Goal: Information Seeking & Learning: Learn about a topic

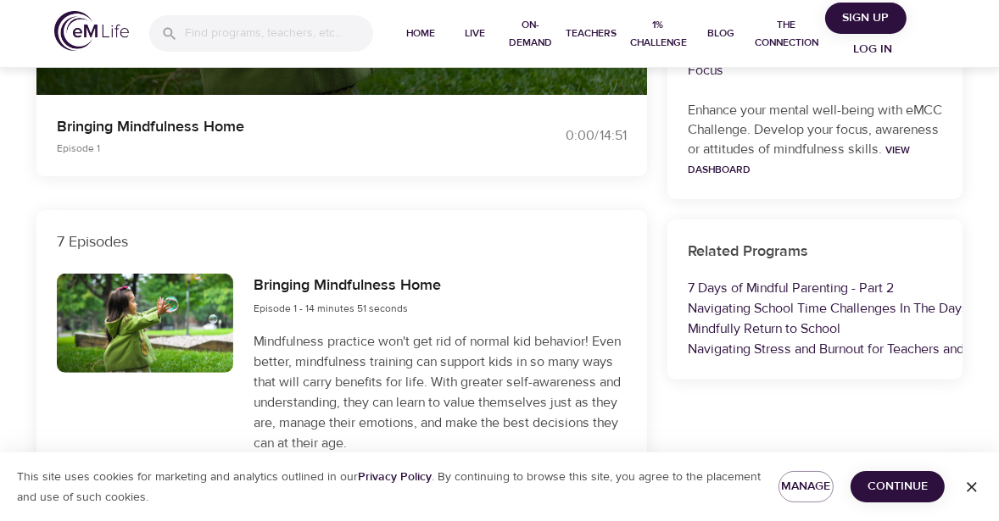
scroll to position [437, 0]
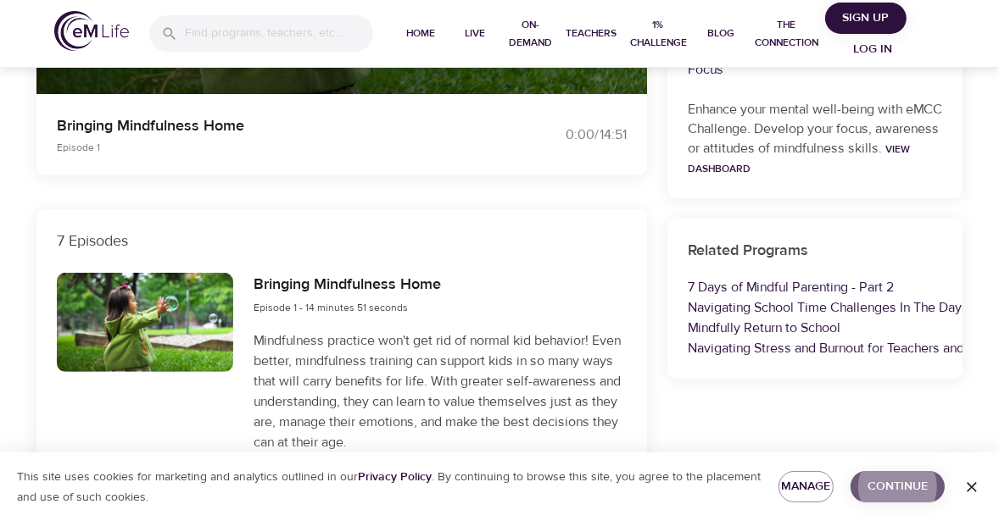
click at [882, 482] on span "Continue" at bounding box center [897, 486] width 67 height 21
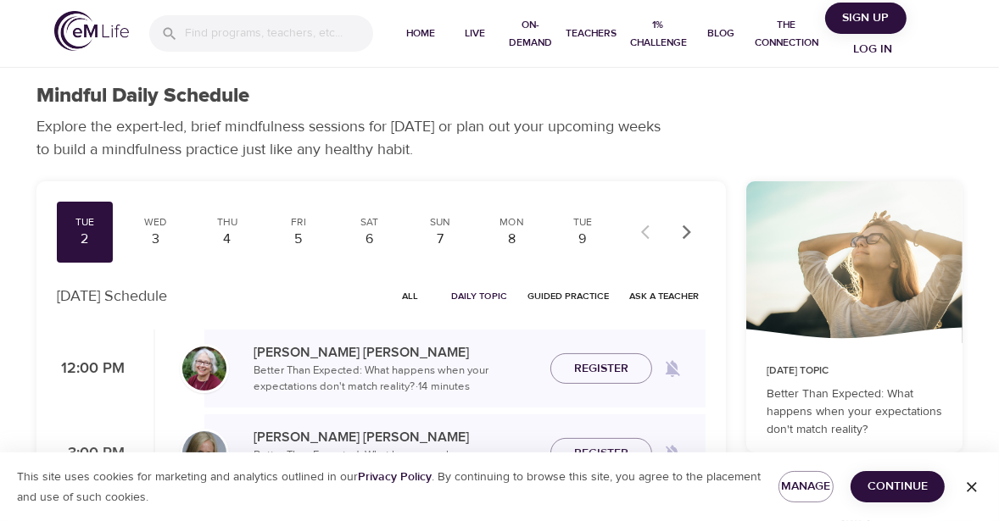
click at [864, 47] on span "Log in" at bounding box center [872, 49] width 68 height 21
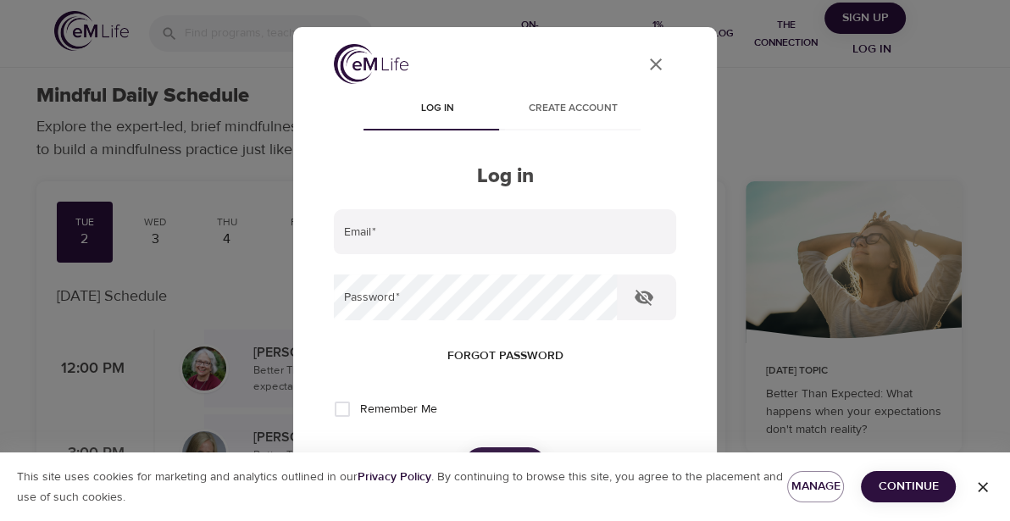
type input "[EMAIL_ADDRESS][DOMAIN_NAME]"
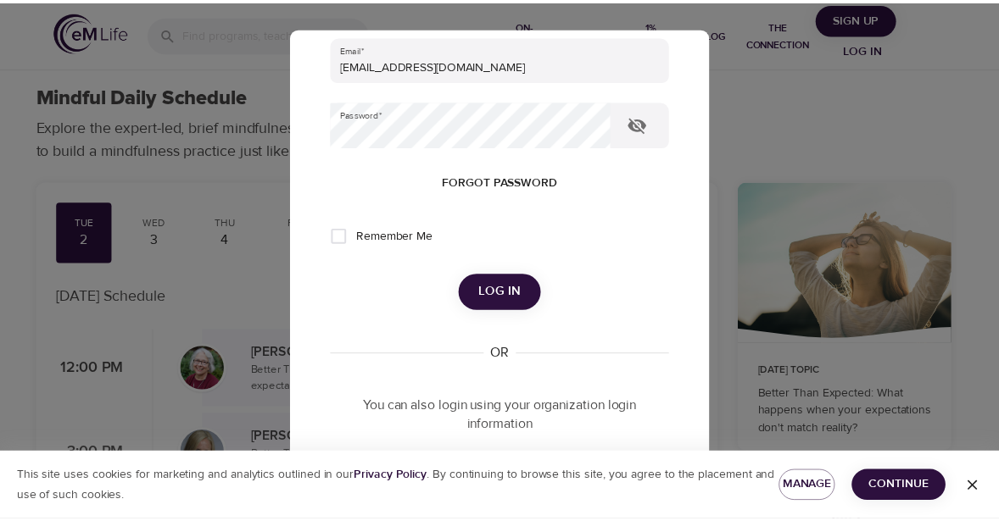
scroll to position [175, 0]
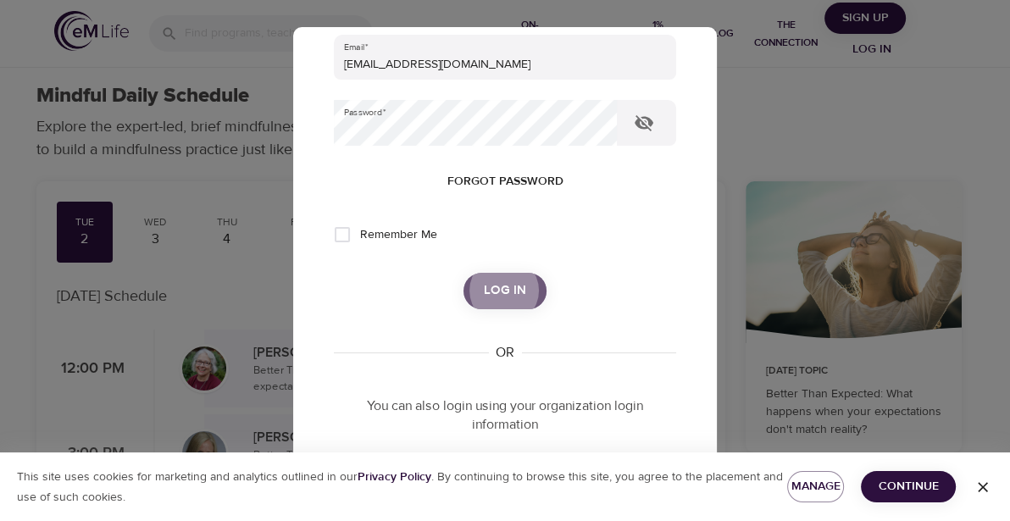
click at [495, 278] on button "Log in" at bounding box center [505, 291] width 83 height 36
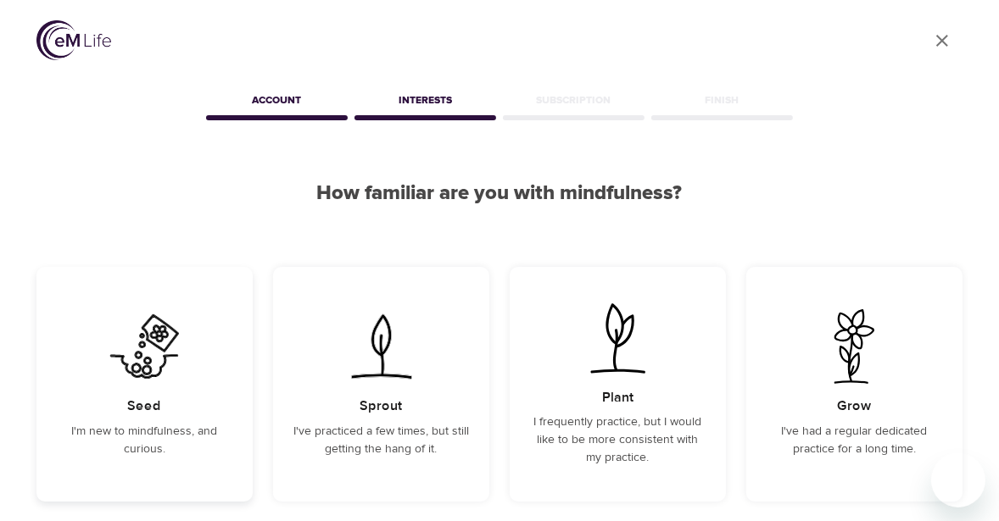
click at [164, 364] on img at bounding box center [145, 346] width 86 height 75
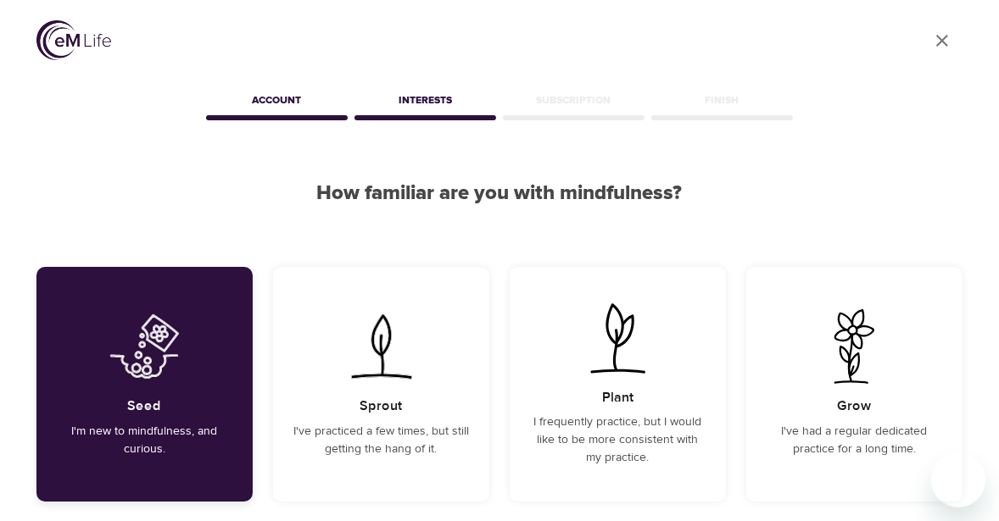
scroll to position [198, 0]
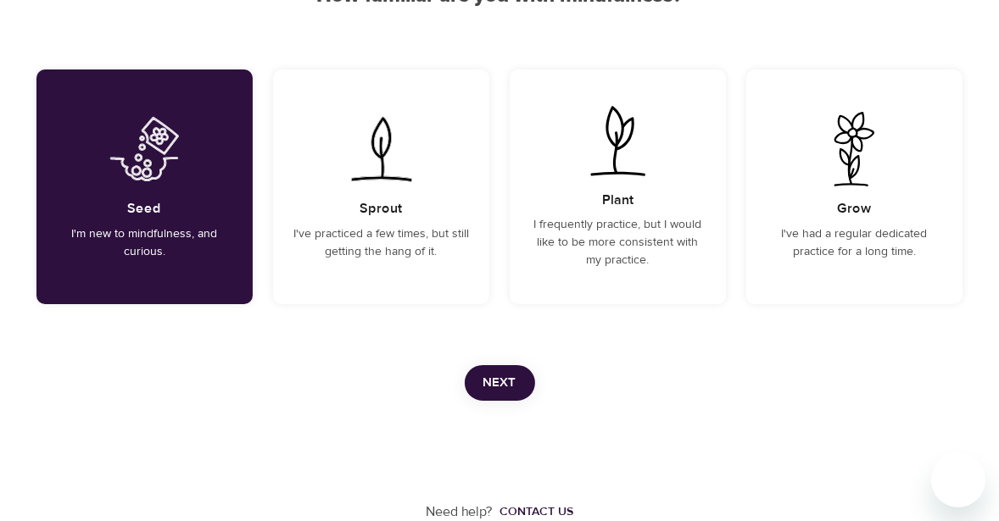
click at [507, 379] on span "Next" at bounding box center [499, 383] width 33 height 22
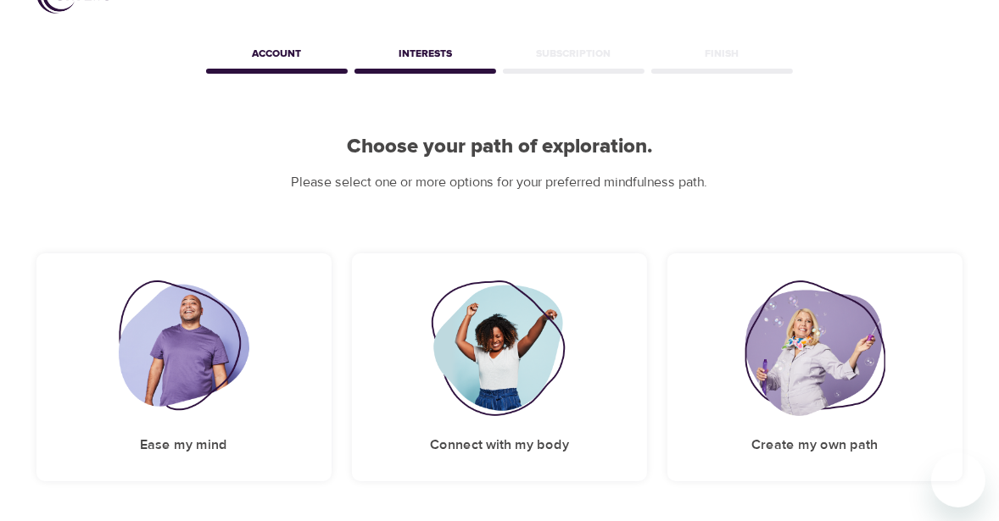
scroll to position [50, 0]
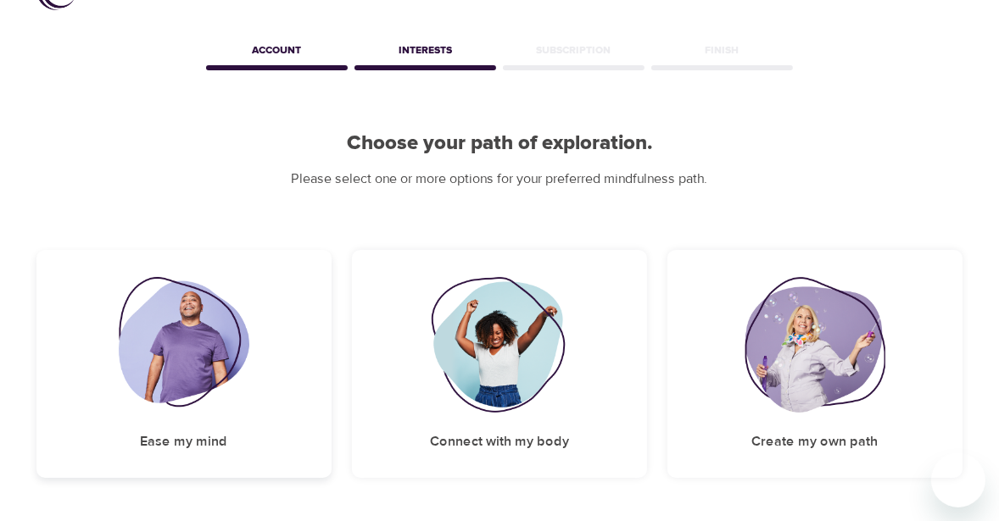
click at [274, 398] on div "Ease my mind" at bounding box center [183, 364] width 295 height 228
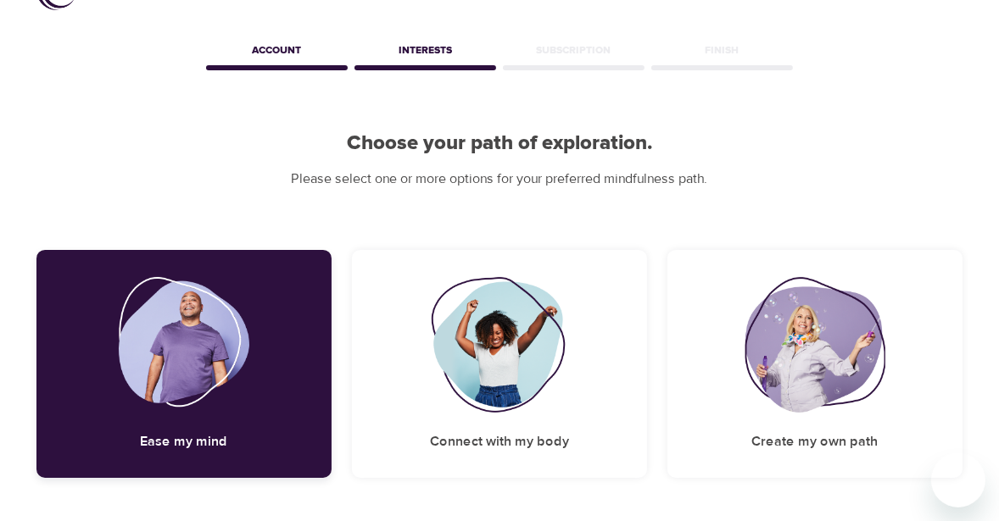
scroll to position [231, 0]
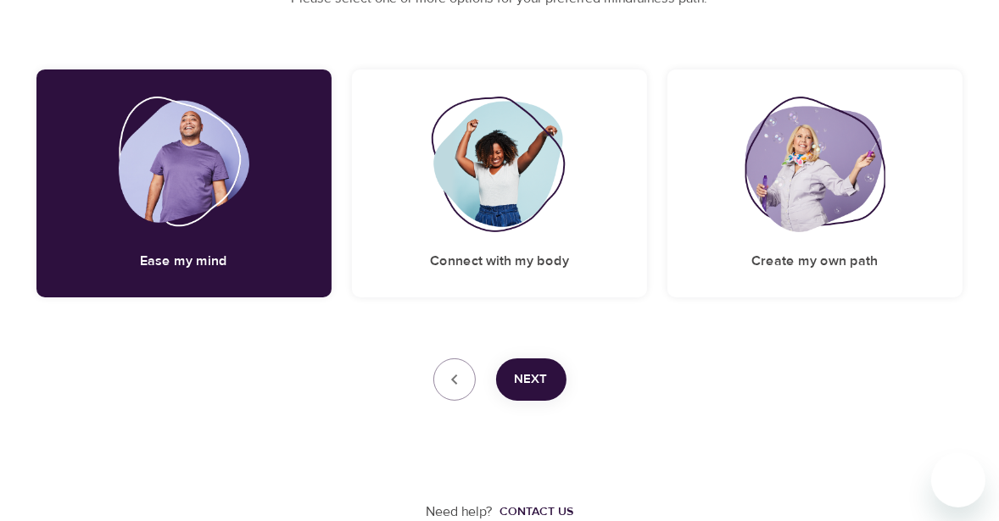
click at [521, 383] on span "Next" at bounding box center [531, 380] width 33 height 22
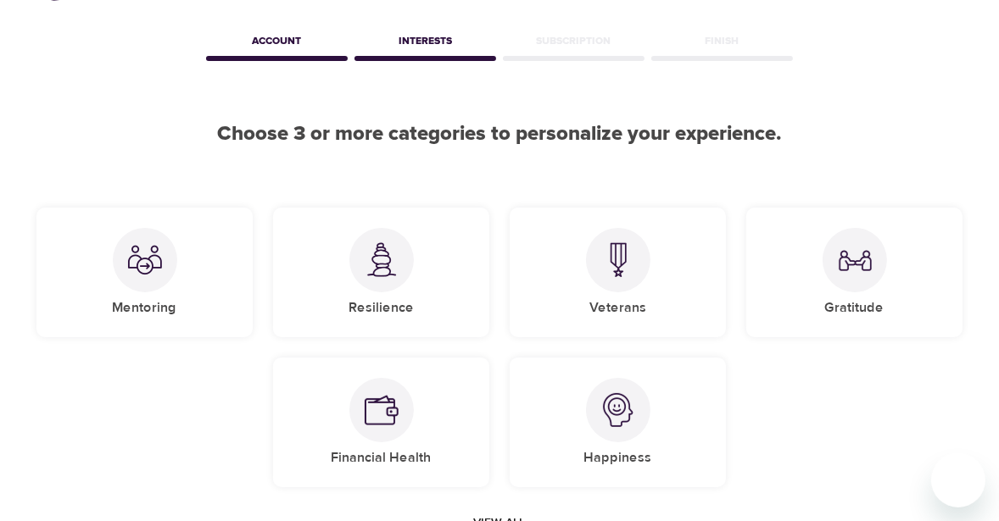
scroll to position [60, 0]
click at [593, 403] on div at bounding box center [618, 409] width 64 height 64
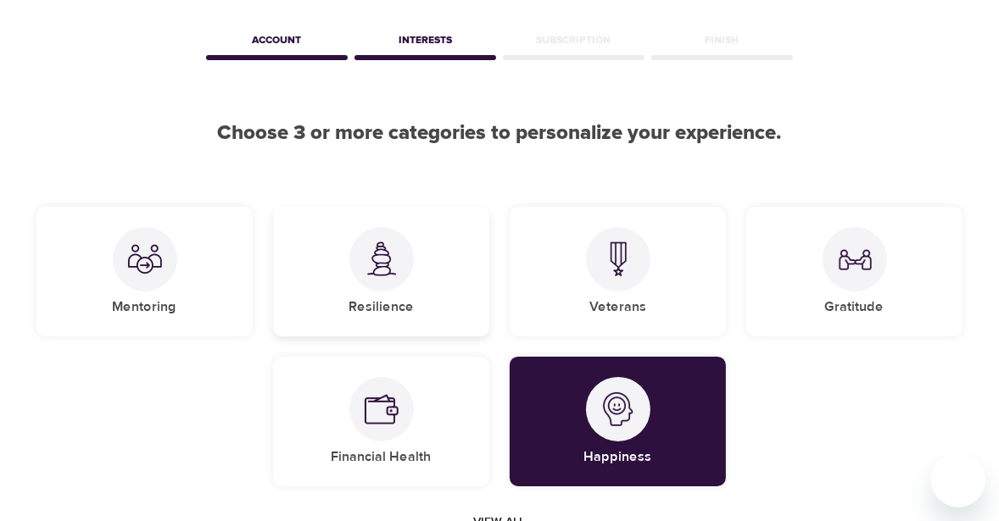
click at [462, 271] on div "Resilience" at bounding box center [381, 272] width 216 height 130
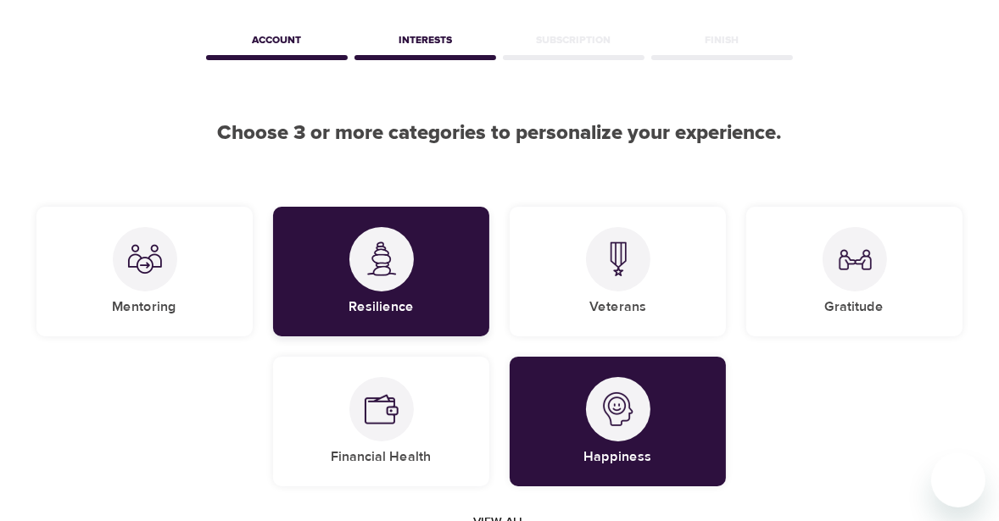
scroll to position [211, 0]
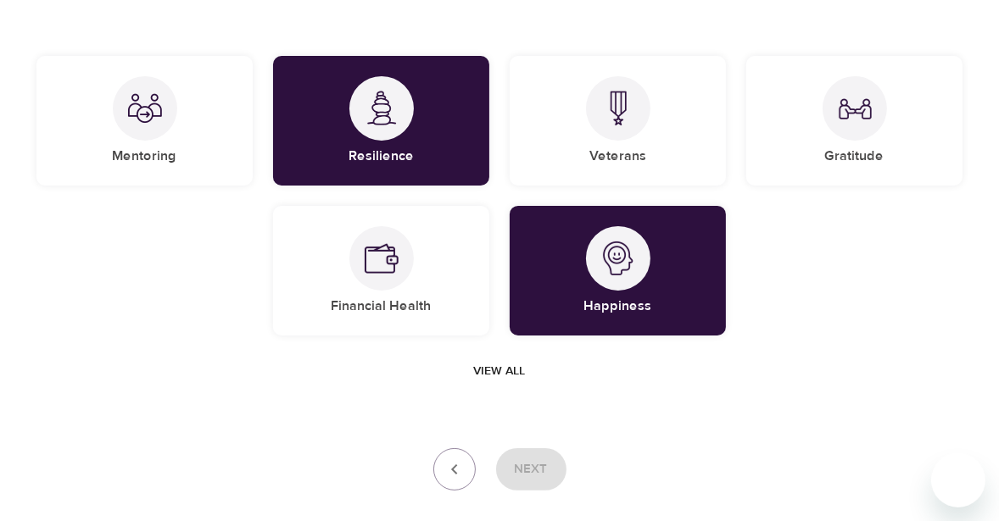
click at [499, 370] on span "View all" at bounding box center [500, 371] width 52 height 21
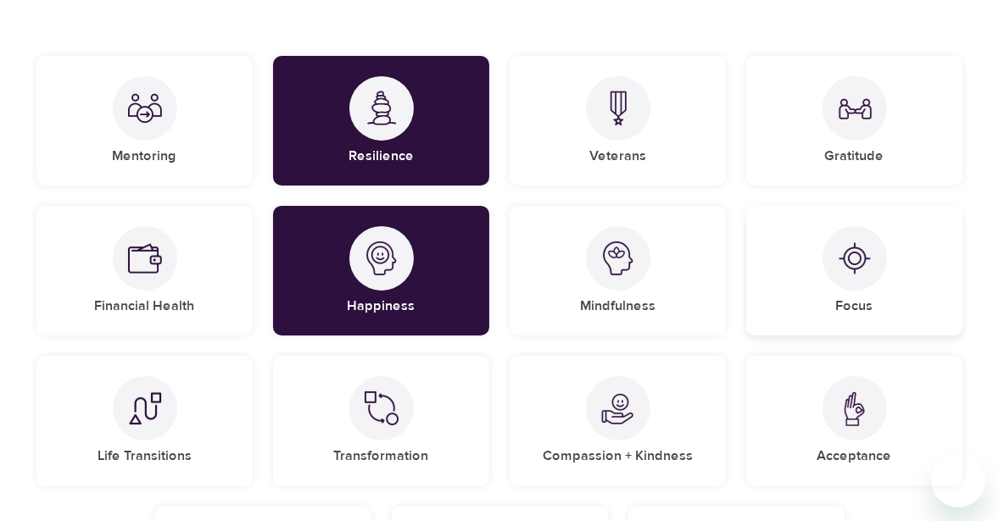
click at [858, 270] on img at bounding box center [854, 259] width 34 height 34
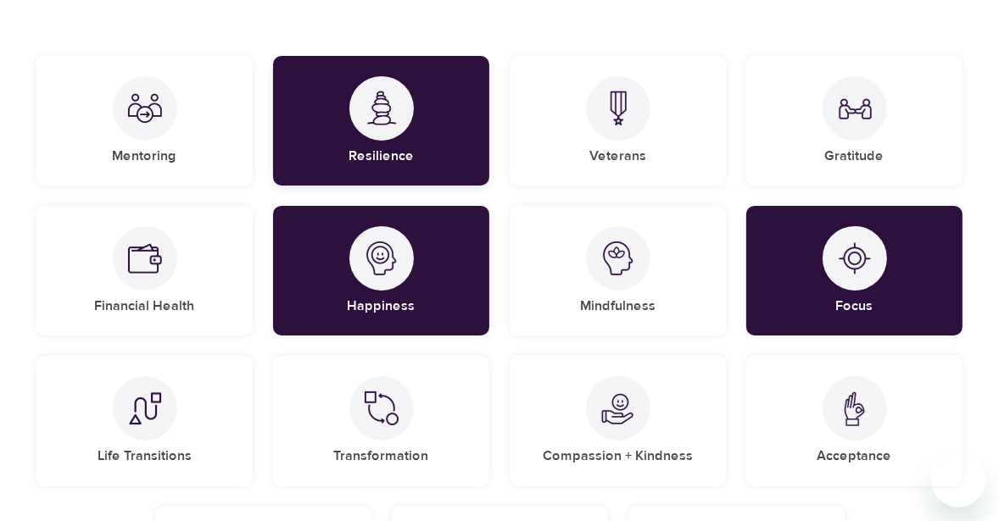
click at [441, 149] on div "Resilience" at bounding box center [381, 121] width 216 height 130
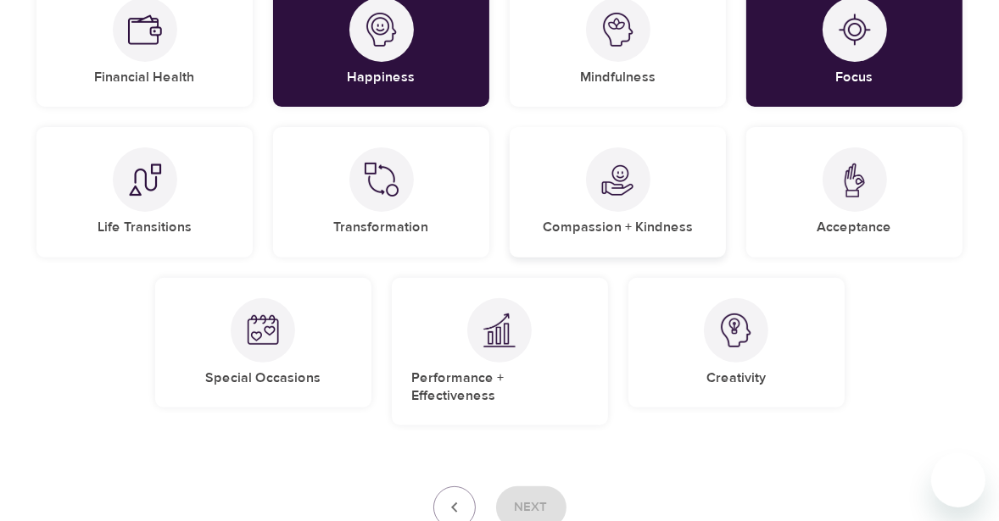
scroll to position [402, 0]
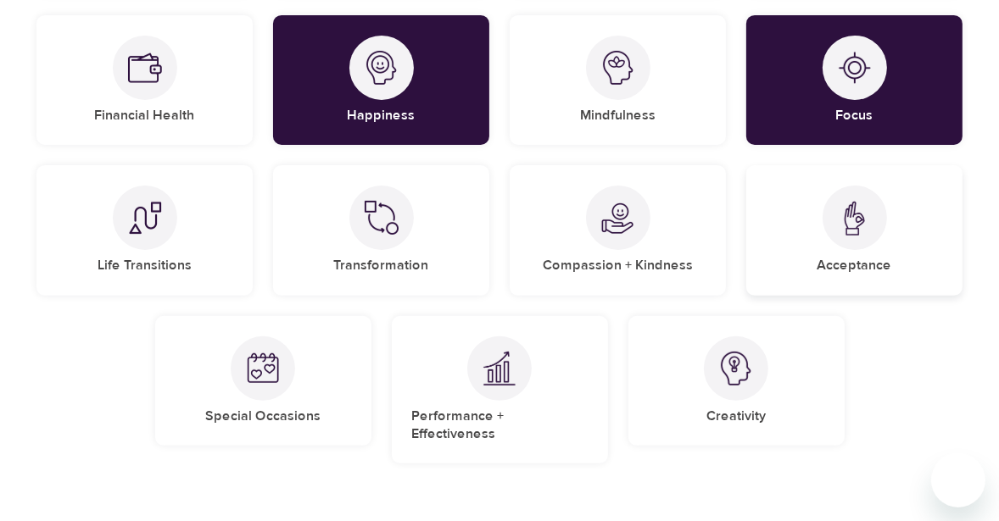
click at [849, 245] on div at bounding box center [854, 218] width 64 height 64
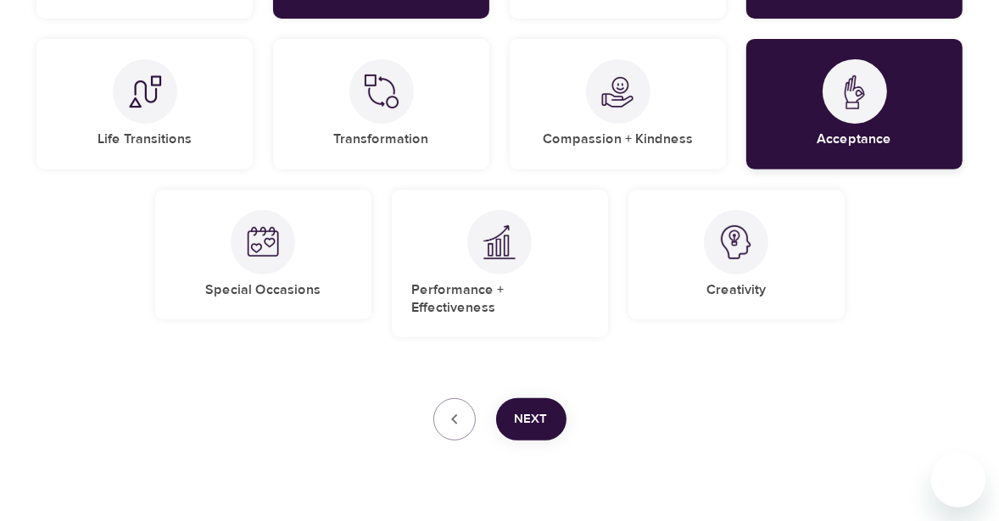
scroll to position [532, 0]
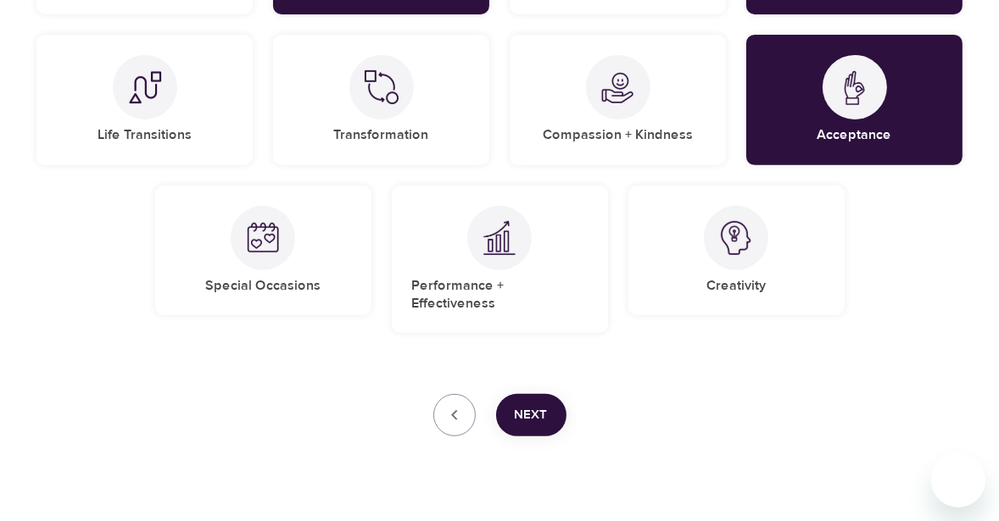
click at [551, 394] on button "Next" at bounding box center [531, 415] width 70 height 42
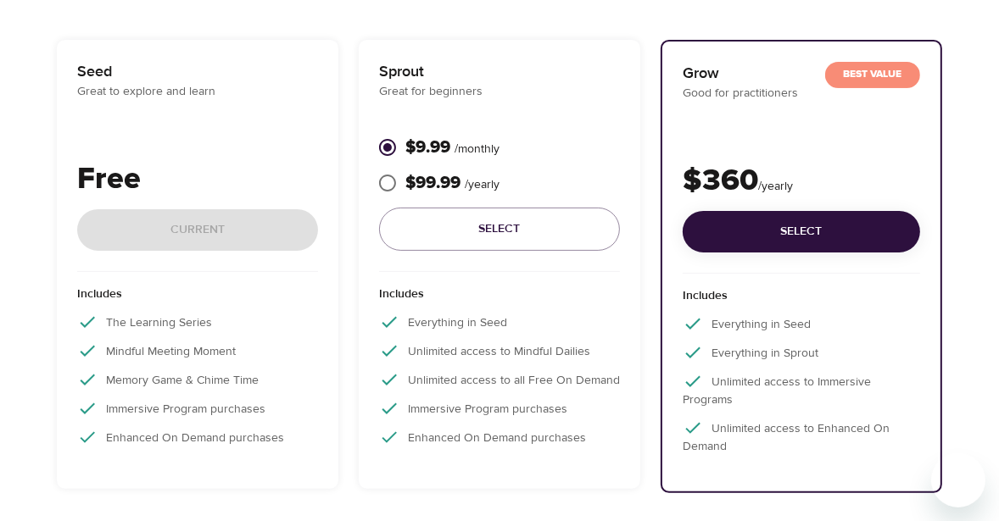
scroll to position [259, 0]
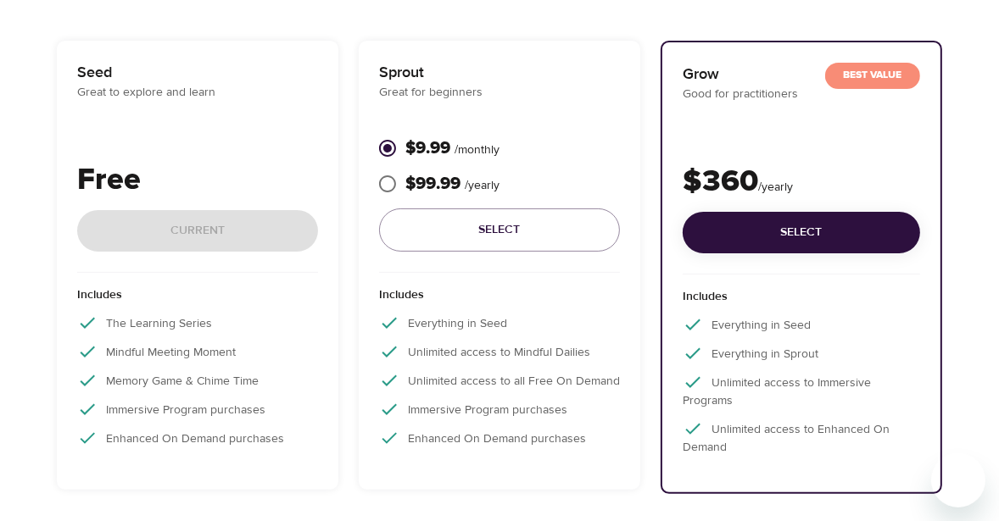
click at [161, 204] on div "Free Current" at bounding box center [197, 215] width 241 height 115
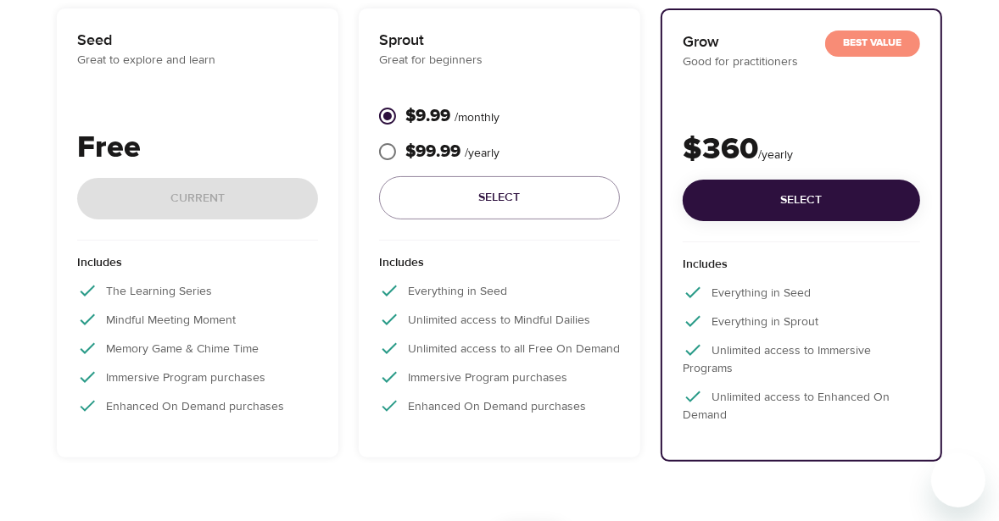
click at [213, 346] on p "Memory Game & Chime Time" at bounding box center [197, 348] width 241 height 20
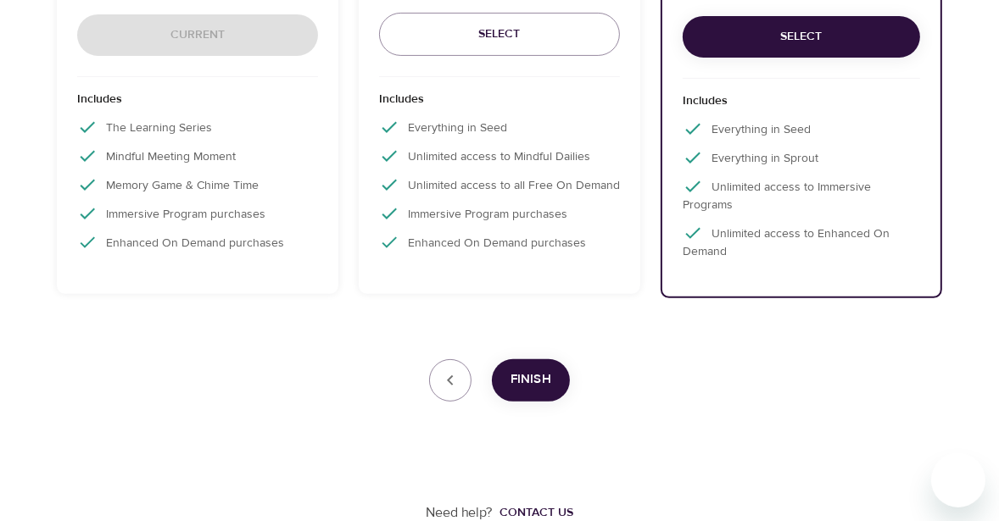
scroll to position [456, 0]
click at [281, 41] on div "Free Current" at bounding box center [197, 18] width 241 height 115
click at [524, 381] on span "Finish" at bounding box center [530, 379] width 41 height 22
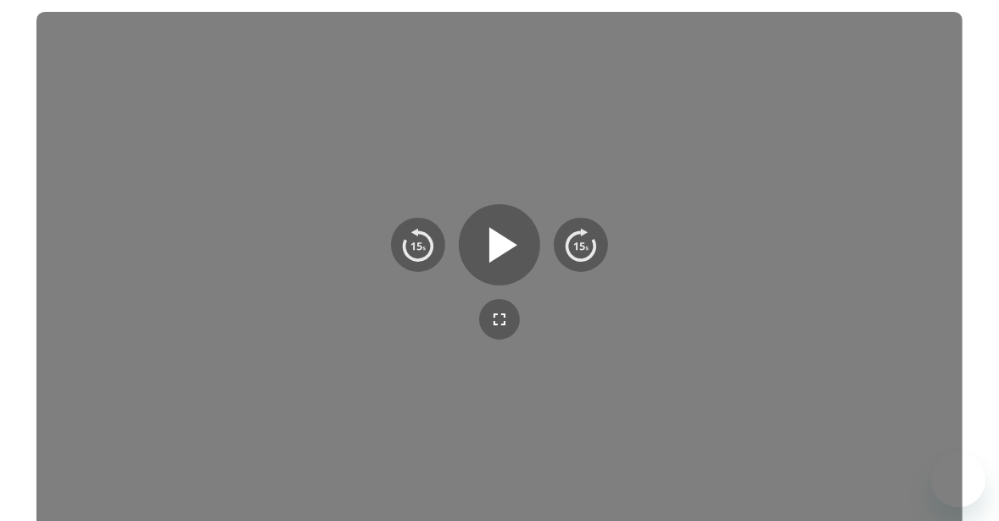
scroll to position [523, 0]
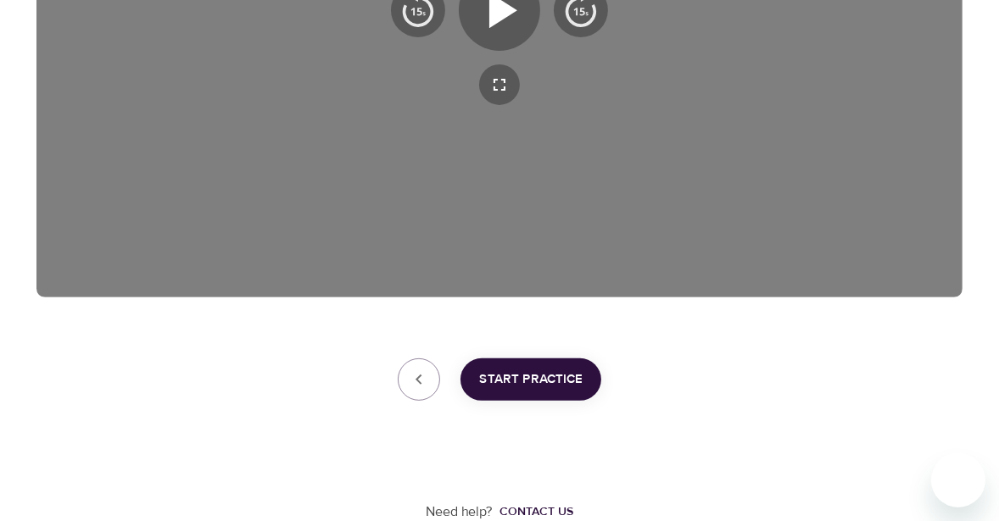
click at [544, 384] on span "Start Practice" at bounding box center [530, 380] width 103 height 22
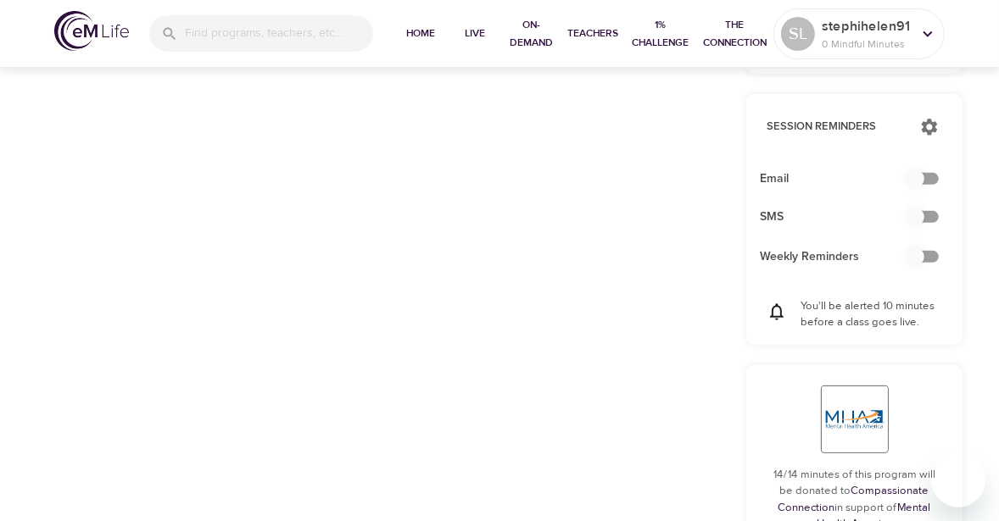
click at [926, 179] on input "checkbox" at bounding box center [915, 179] width 97 height 32
checkbox input "true"
click at [921, 259] on input "checkbox" at bounding box center [915, 257] width 97 height 32
checkbox input "false"
click at [921, 214] on input "checkbox" at bounding box center [915, 217] width 97 height 32
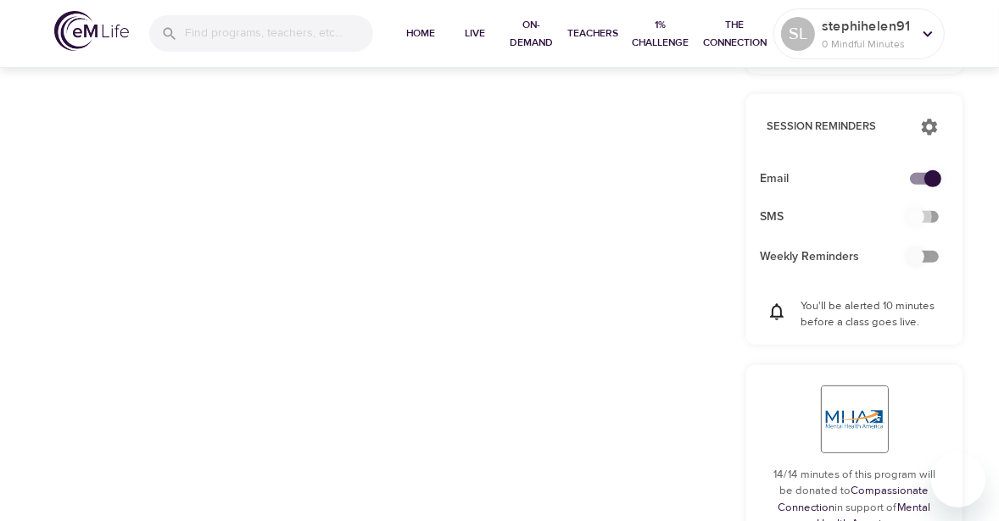
checkbox input "false"
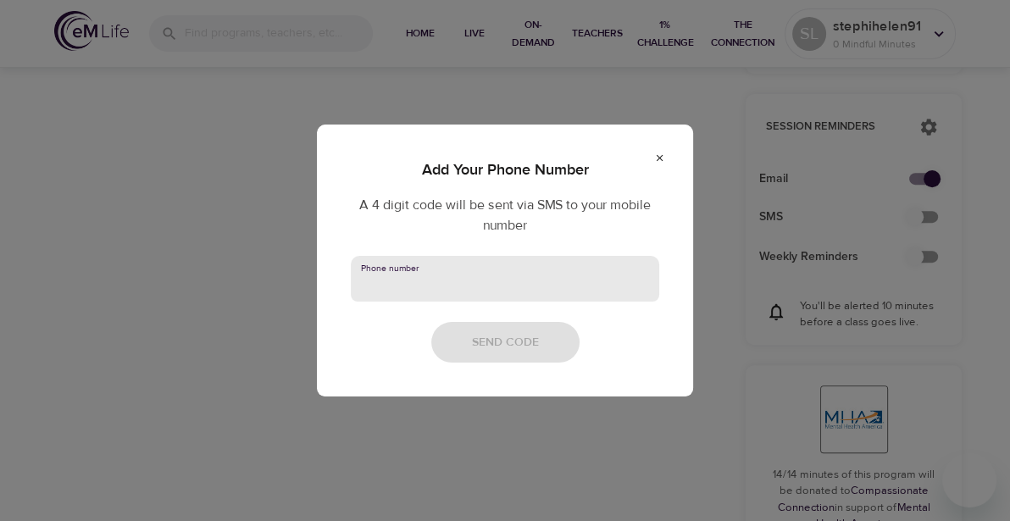
click at [492, 274] on input "text" at bounding box center [505, 279] width 309 height 46
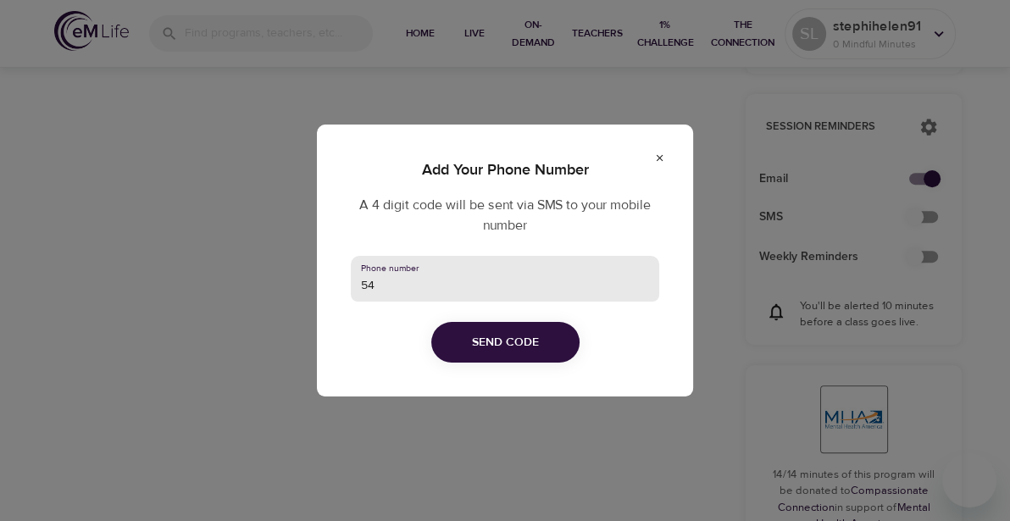
type input "5"
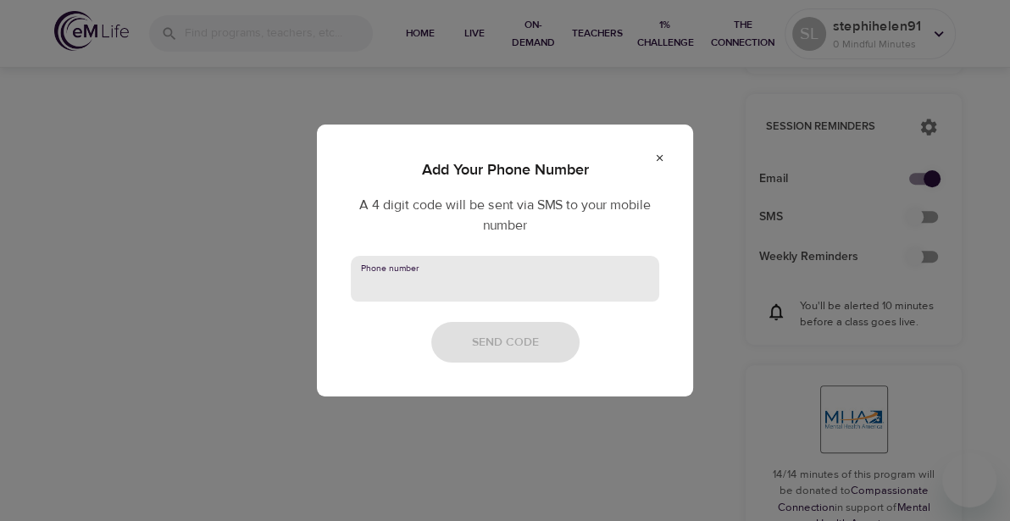
click at [541, 303] on div "Add Your Phone Number A 4 digit code will be sent via SMS to your mobile number…" at bounding box center [505, 261] width 376 height 272
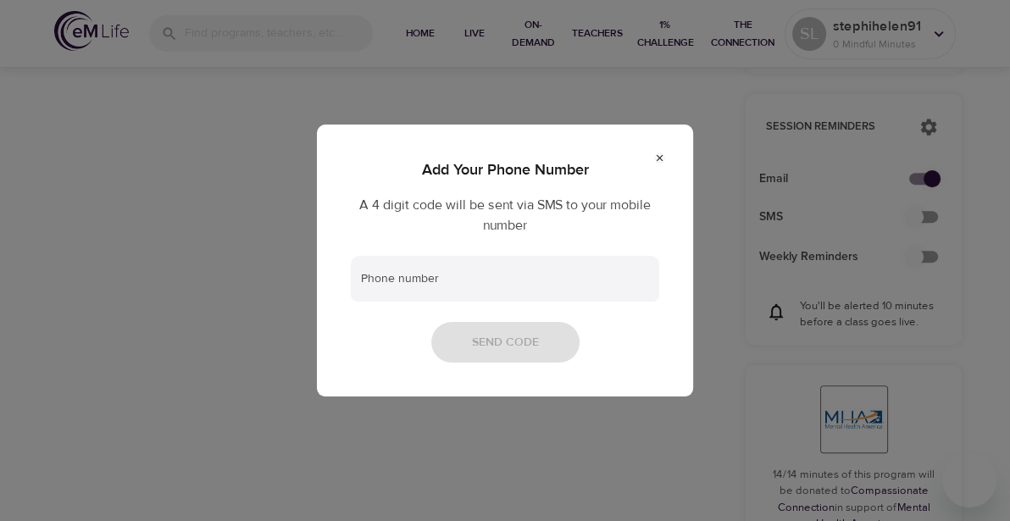
click at [659, 155] on icon at bounding box center [659, 158] width 11 height 11
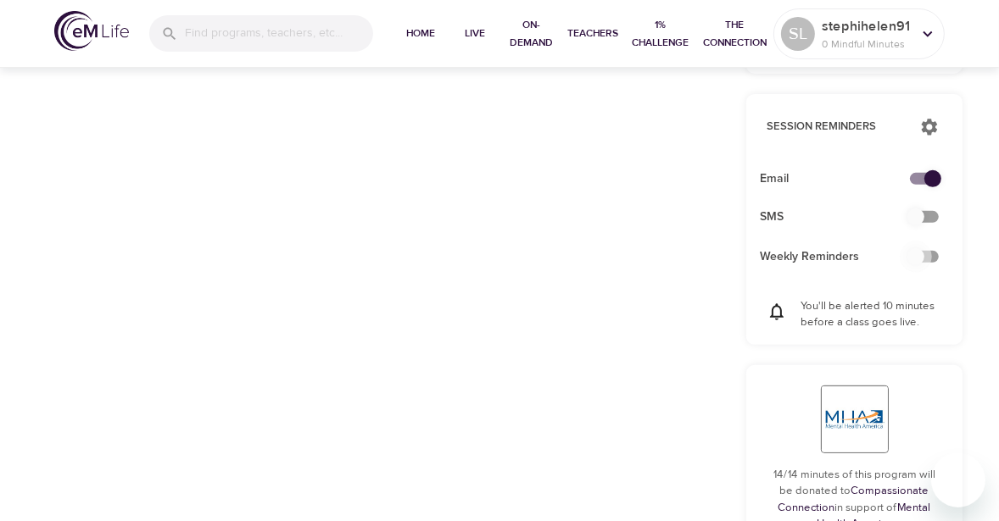
click at [932, 251] on input "checkbox" at bounding box center [915, 257] width 97 height 32
checkbox input "false"
click at [414, 31] on span "Home" at bounding box center [420, 34] width 41 height 18
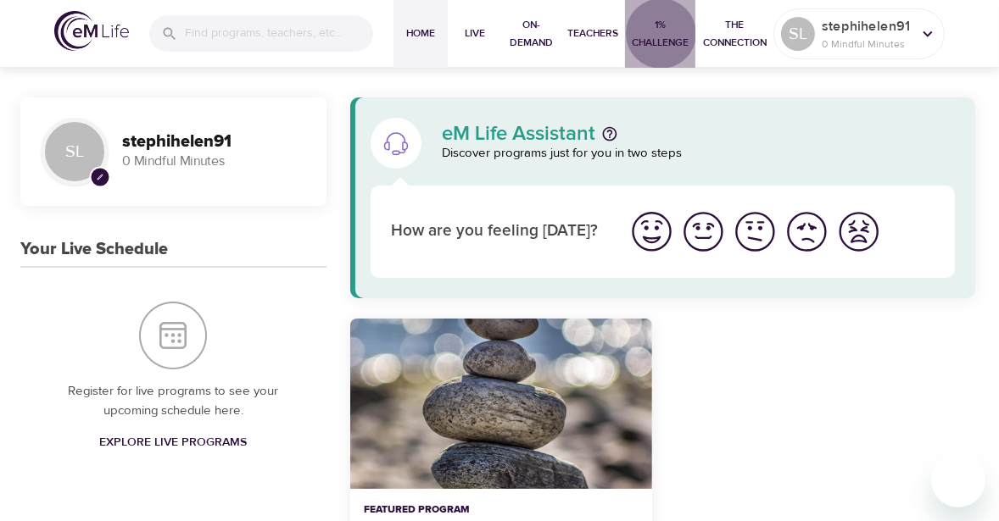
click at [659, 24] on span "1% Challenge" at bounding box center [659, 34] width 57 height 36
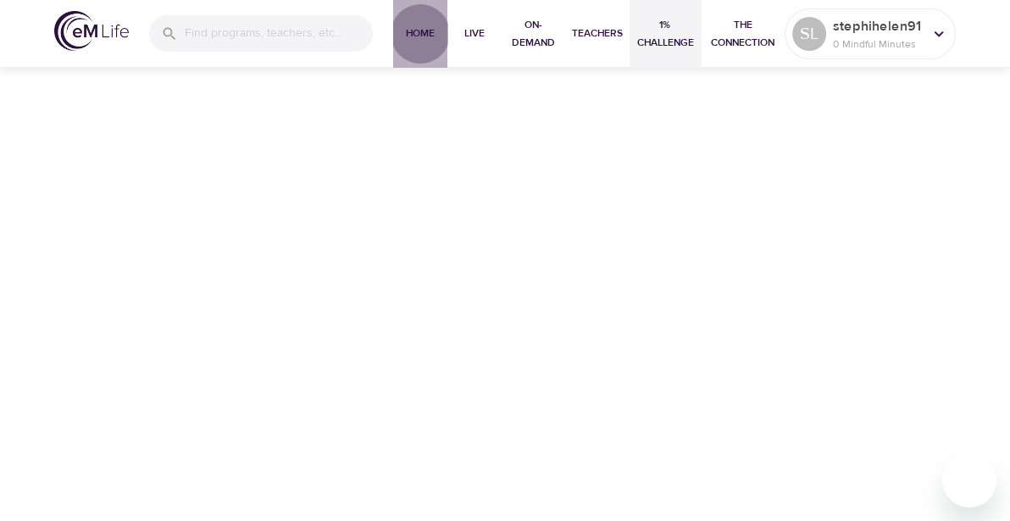
click at [430, 27] on span "Home" at bounding box center [420, 34] width 41 height 18
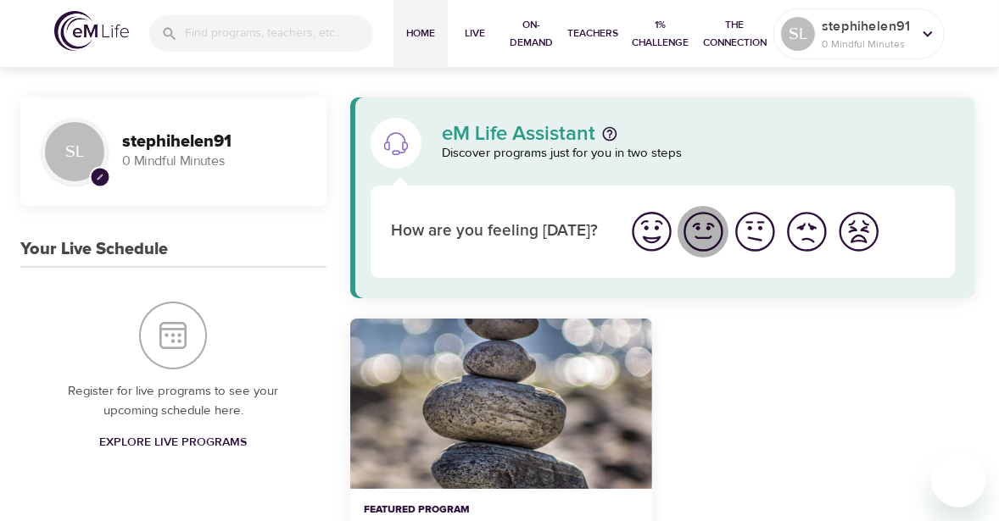
click at [708, 237] on img "I'm feeling good" at bounding box center [703, 232] width 47 height 47
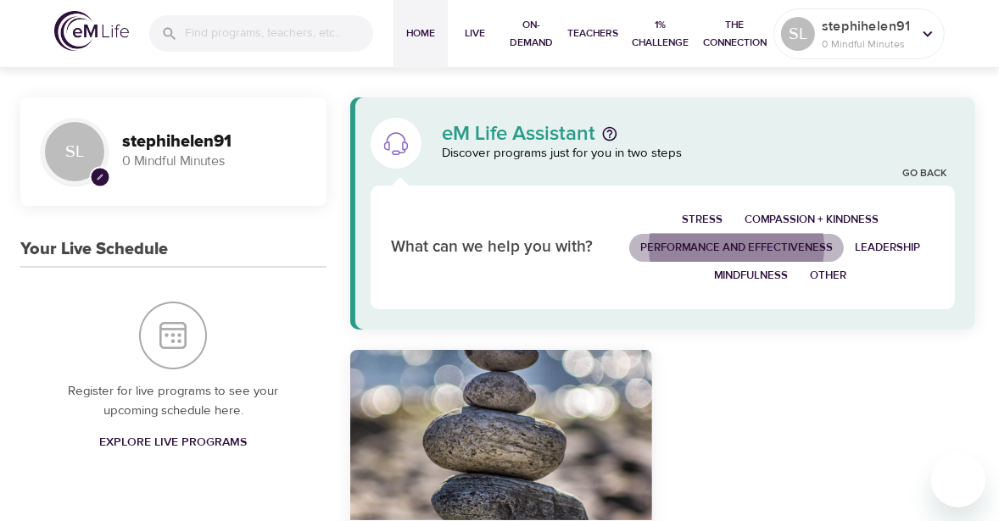
click at [678, 252] on span "Performance and Effectiveness" at bounding box center [736, 247] width 192 height 19
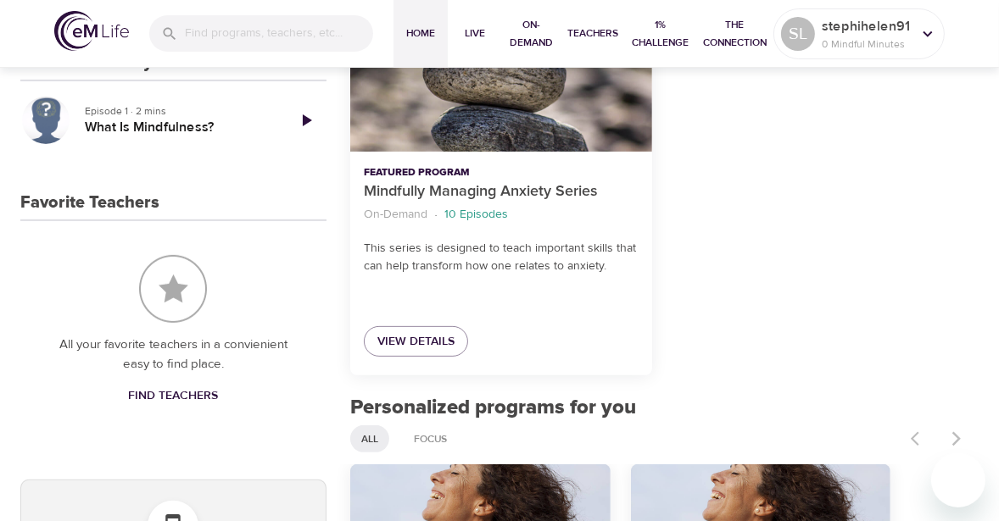
scroll to position [474, 0]
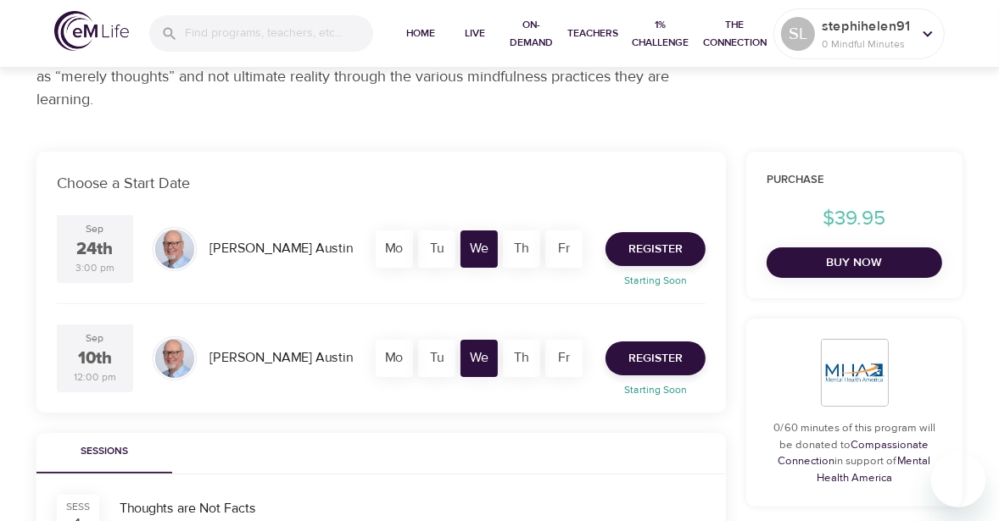
scroll to position [248, 0]
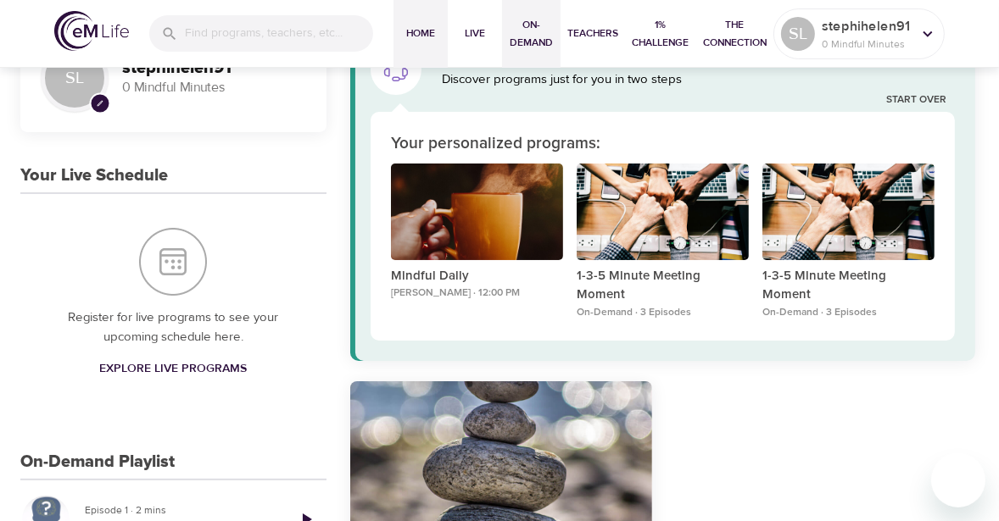
scroll to position [50, 0]
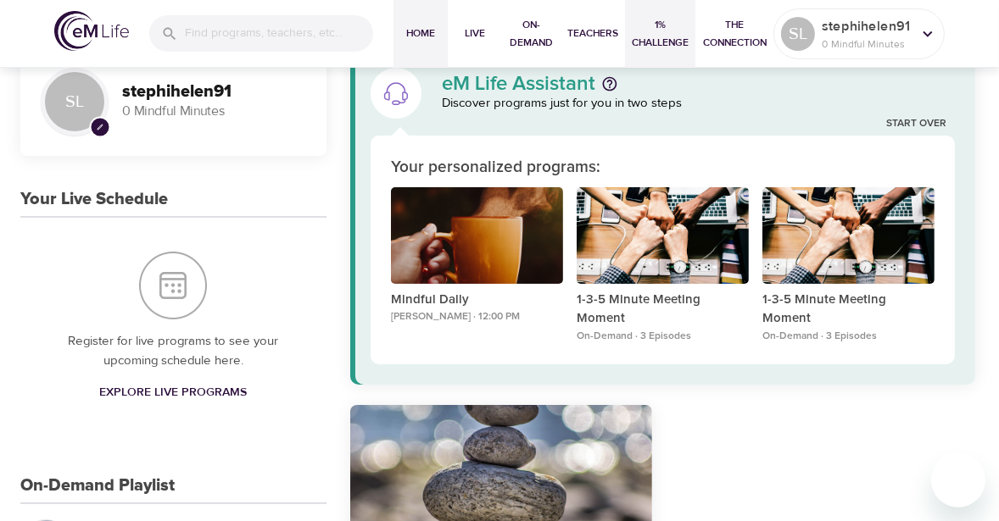
click at [660, 43] on span "1% Challenge" at bounding box center [659, 34] width 57 height 36
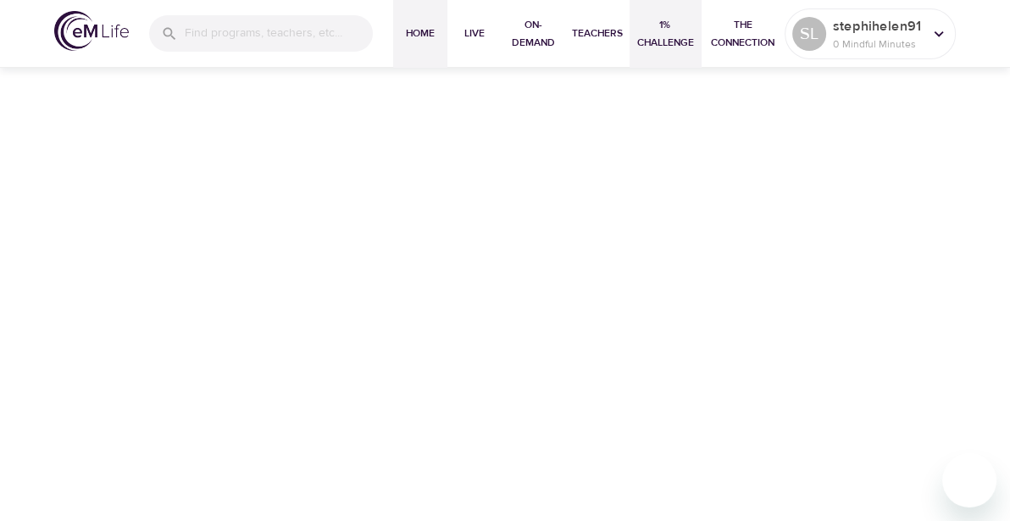
click at [432, 30] on span "Home" at bounding box center [420, 34] width 41 height 18
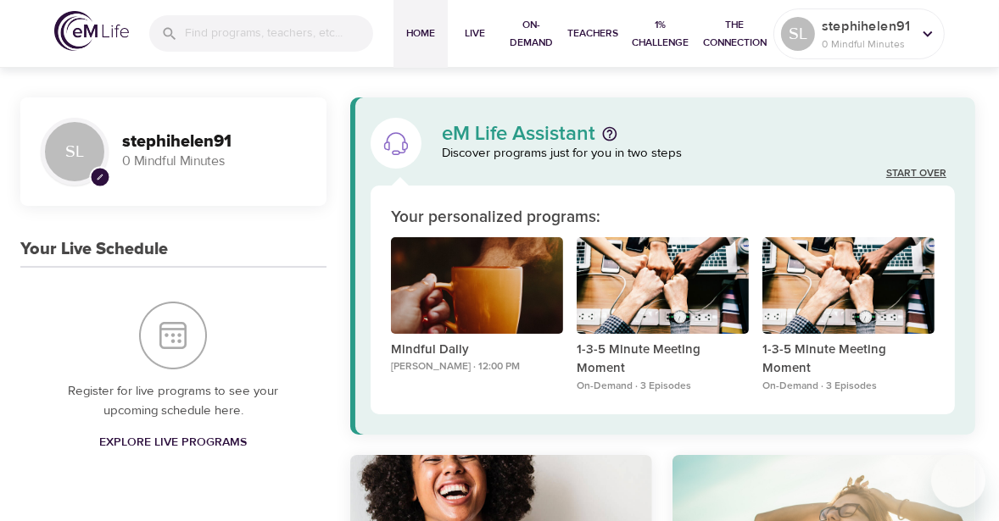
click at [925, 178] on link "Start Over" at bounding box center [916, 174] width 60 height 14
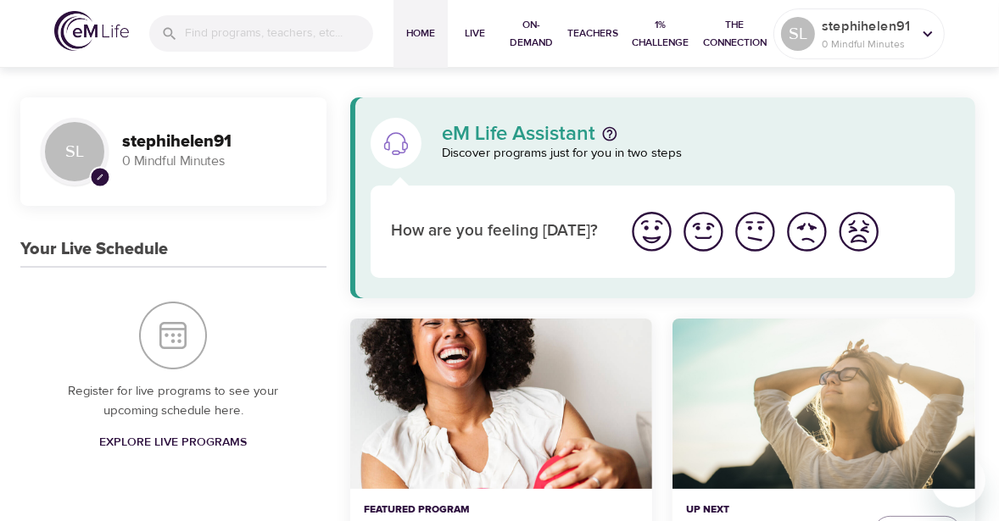
click at [761, 244] on img "I'm feeling ok" at bounding box center [755, 232] width 47 height 47
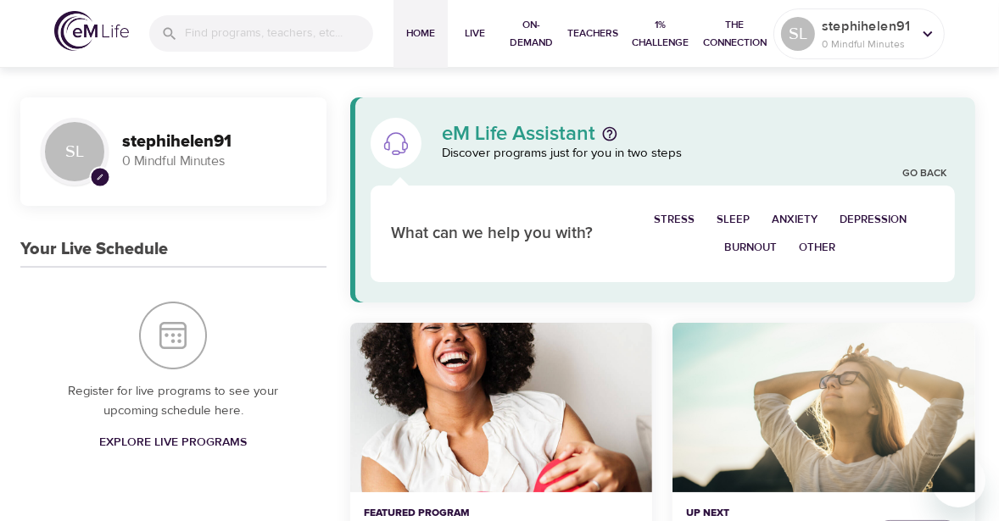
click at [804, 221] on span "Anxiety" at bounding box center [794, 219] width 46 height 19
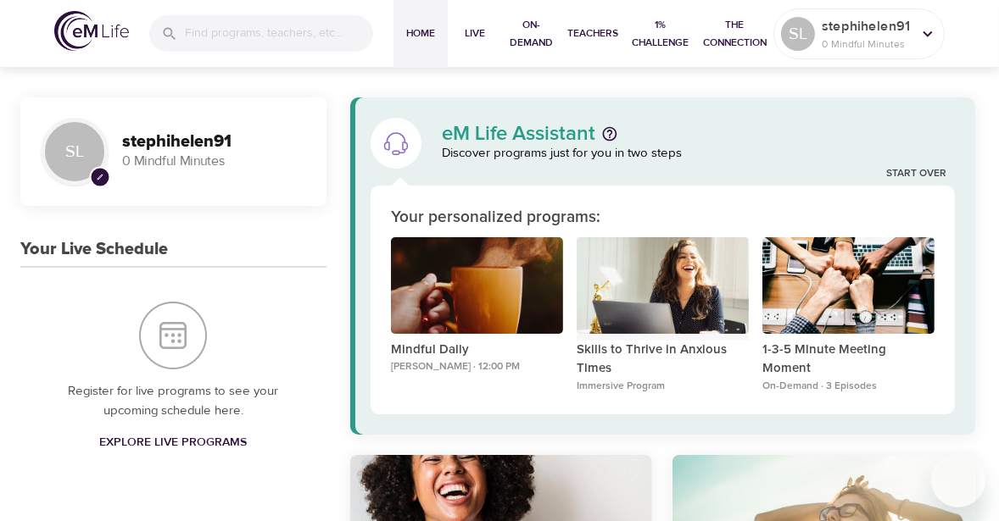
click at [687, 286] on div "Skills to Thrive in Anxious Times" at bounding box center [662, 285] width 172 height 97
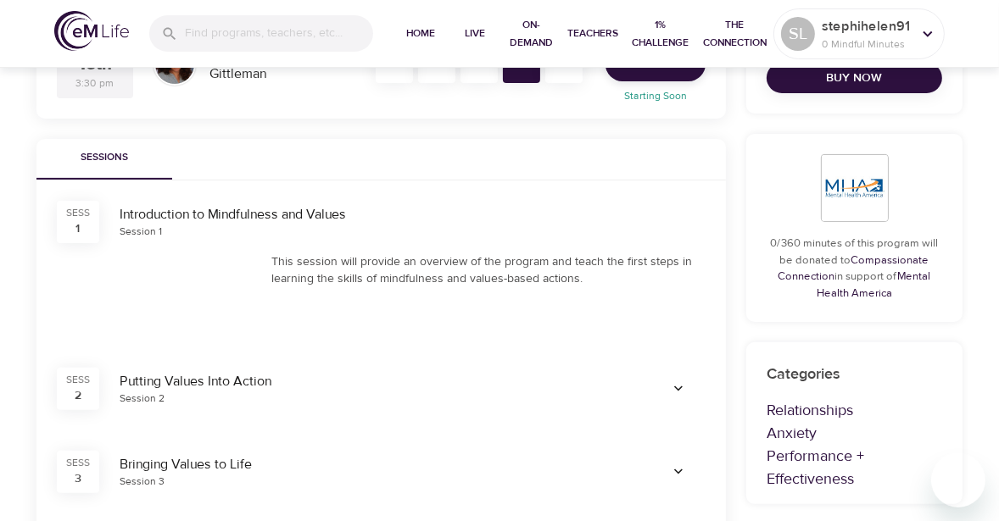
scroll to position [361, 0]
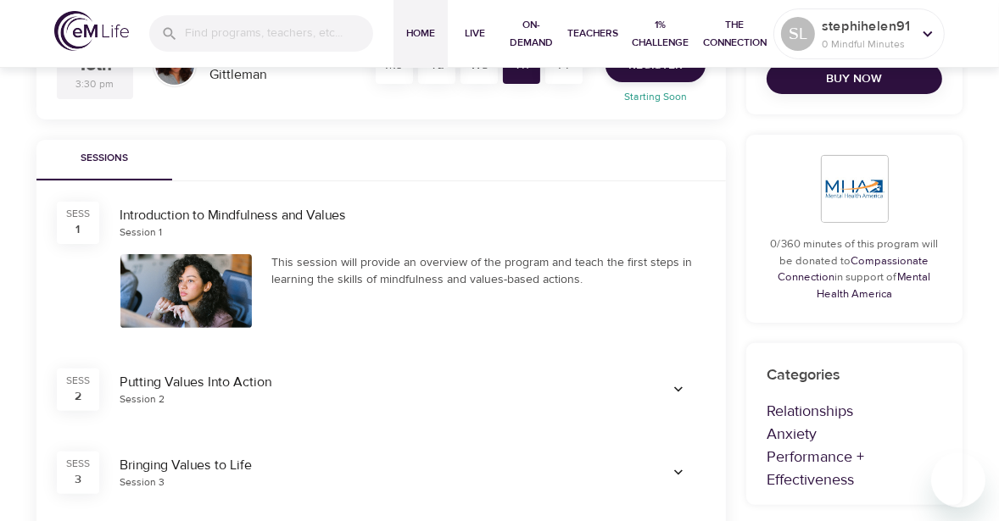
click at [409, 38] on span "Home" at bounding box center [420, 34] width 41 height 18
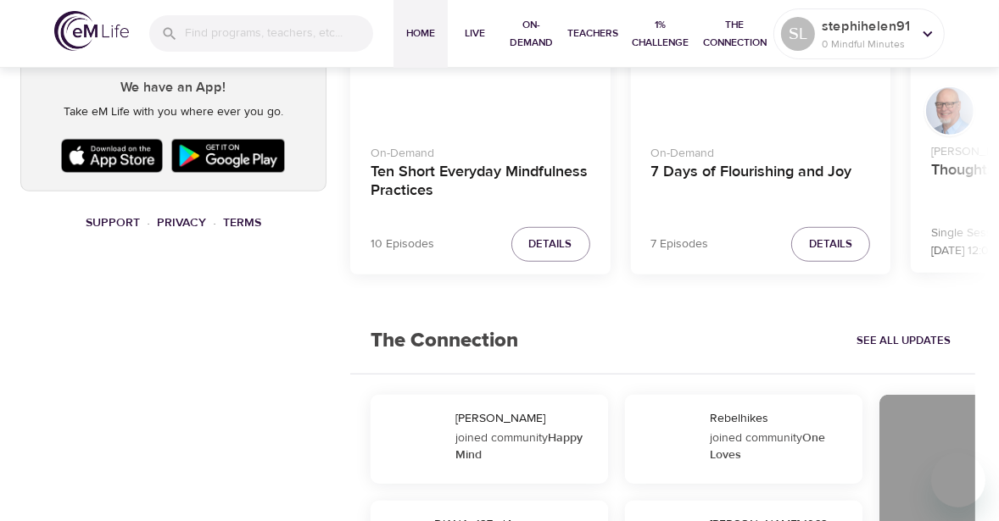
scroll to position [1116, 0]
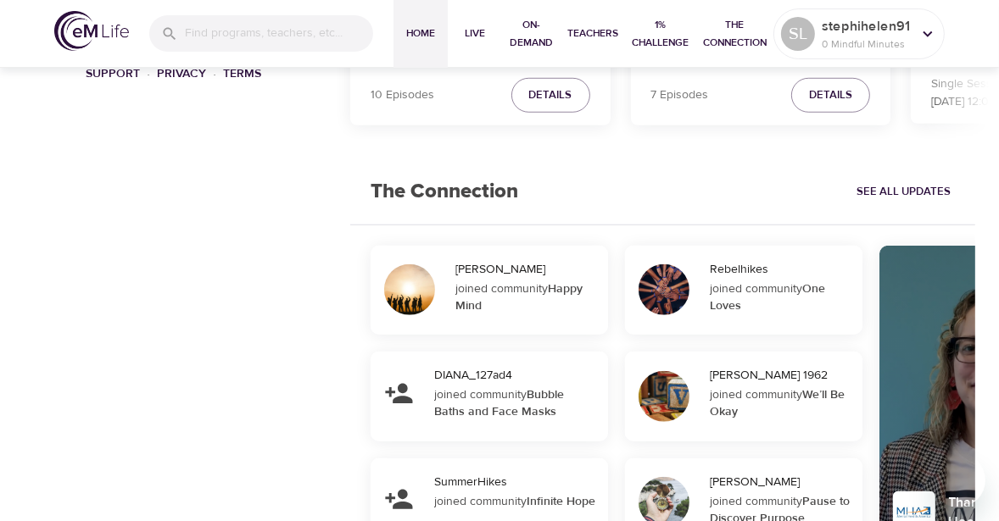
click at [498, 317] on div "[PERSON_NAME] joined community Happy Mind" at bounding box center [527, 291] width 159 height 90
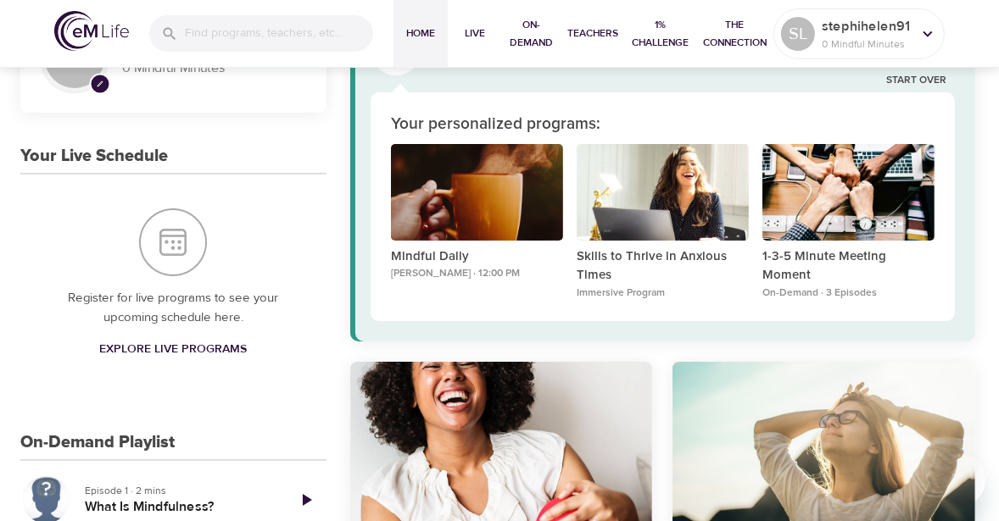
scroll to position [0, 0]
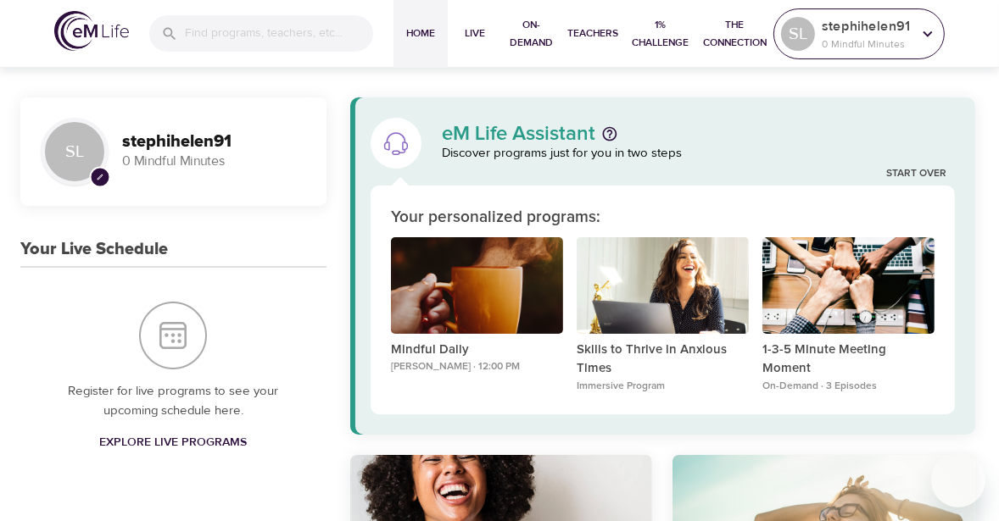
click at [893, 24] on p "stephihelen91" at bounding box center [866, 26] width 90 height 20
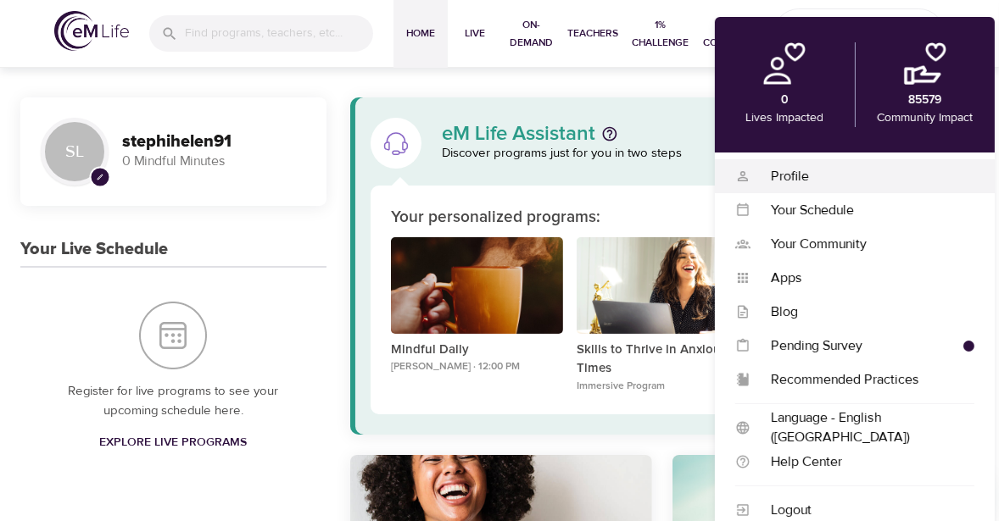
click at [904, 178] on div "Profile" at bounding box center [862, 176] width 224 height 19
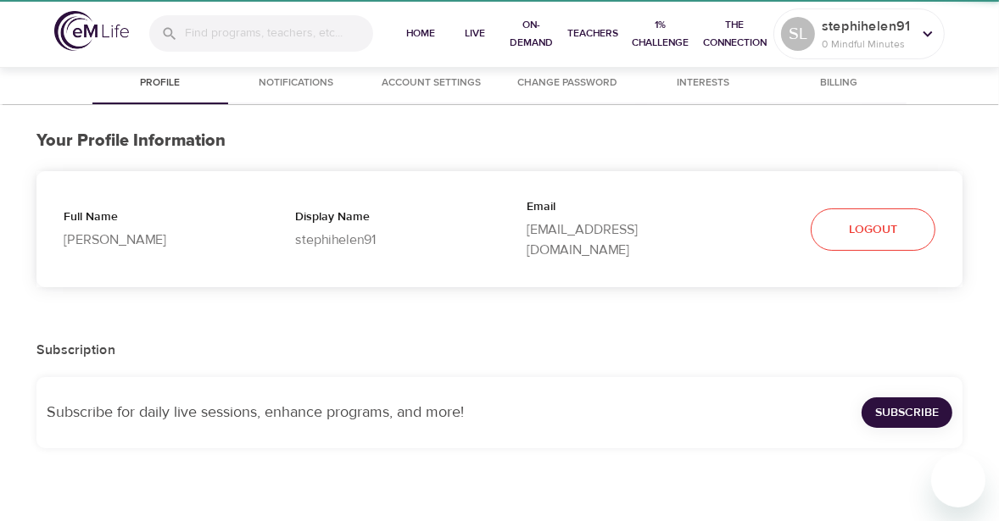
select select "10"
